Goal: Information Seeking & Learning: Learn about a topic

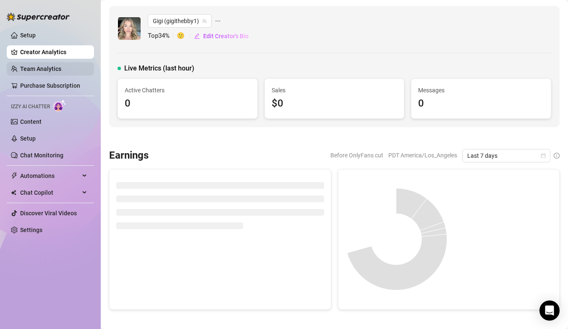
click at [46, 69] on link "Team Analytics" at bounding box center [40, 68] width 41 height 7
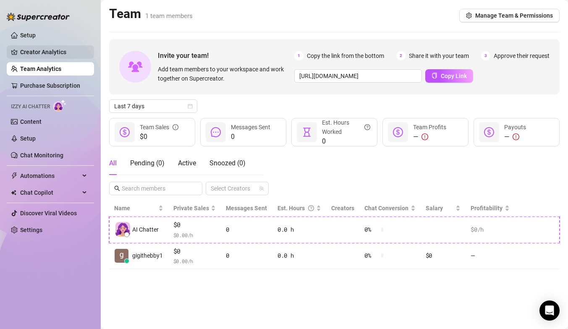
click at [55, 50] on link "Creator Analytics" at bounding box center [53, 51] width 67 height 13
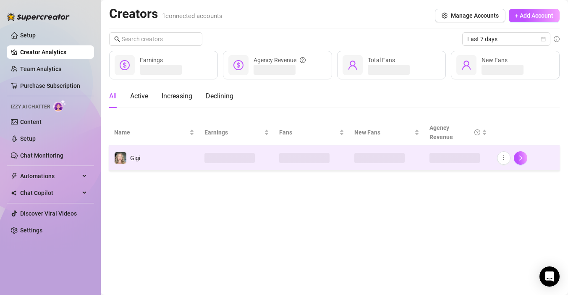
click at [188, 161] on td "Gigi" at bounding box center [154, 157] width 90 height 25
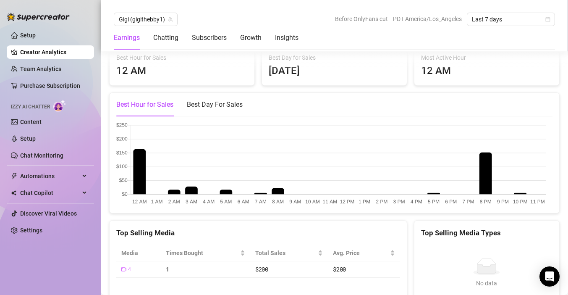
scroll to position [1141, 0]
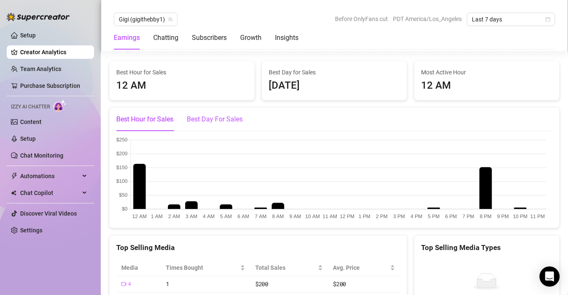
click at [212, 124] on div "Best Day For Sales" at bounding box center [215, 119] width 56 height 10
click at [156, 129] on div "Best Hour for Sales" at bounding box center [144, 119] width 57 height 24
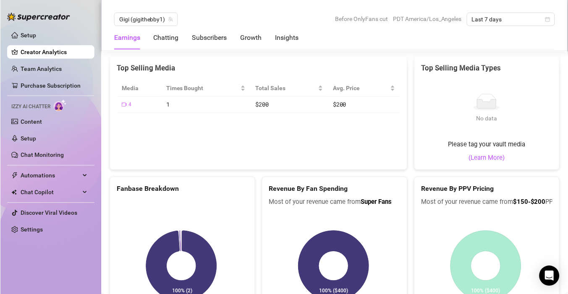
scroll to position [1320, 0]
click at [488, 163] on link "(Learn More)" at bounding box center [486, 158] width 36 height 10
